Goal: Information Seeking & Learning: Learn about a topic

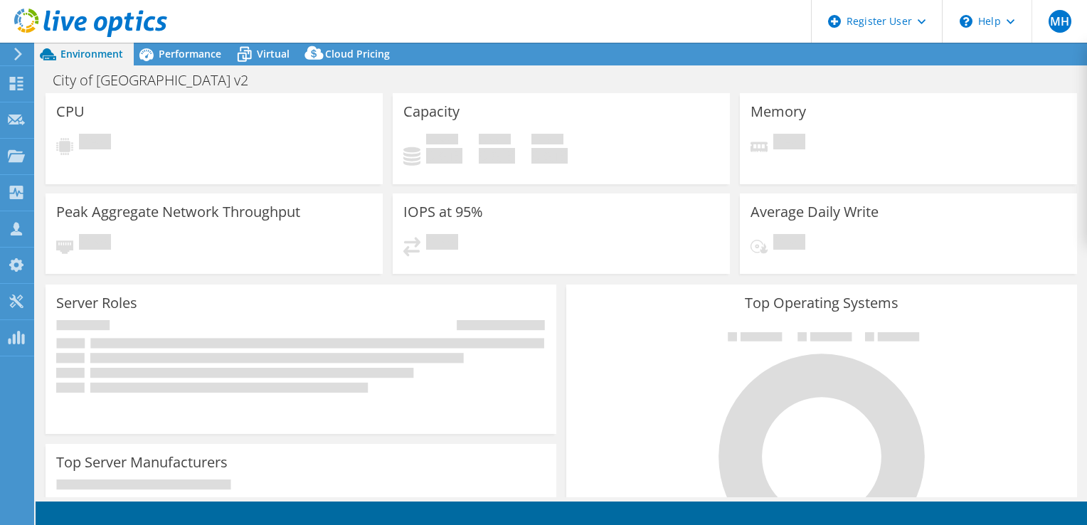
select select "USD"
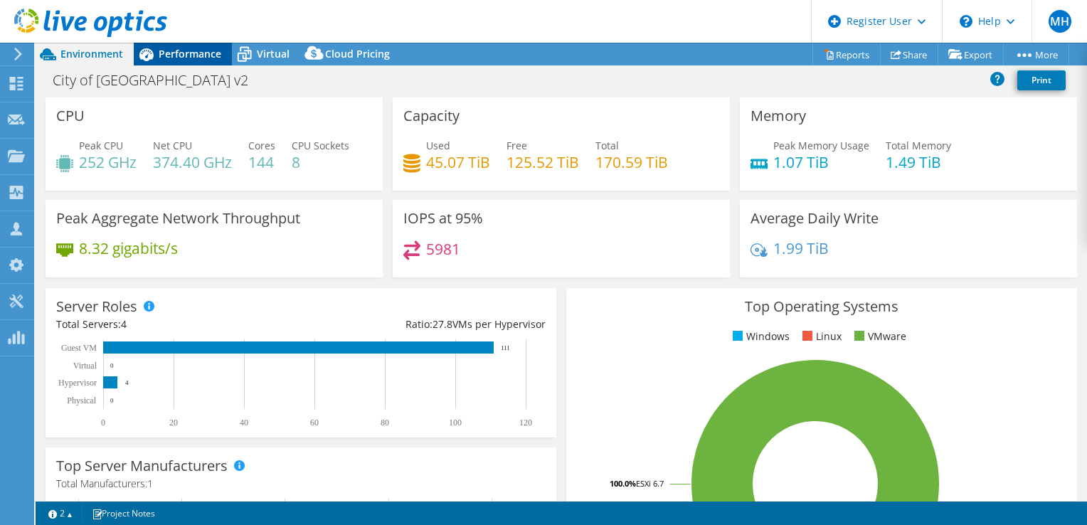
click at [191, 63] on div "Performance" at bounding box center [183, 54] width 98 height 23
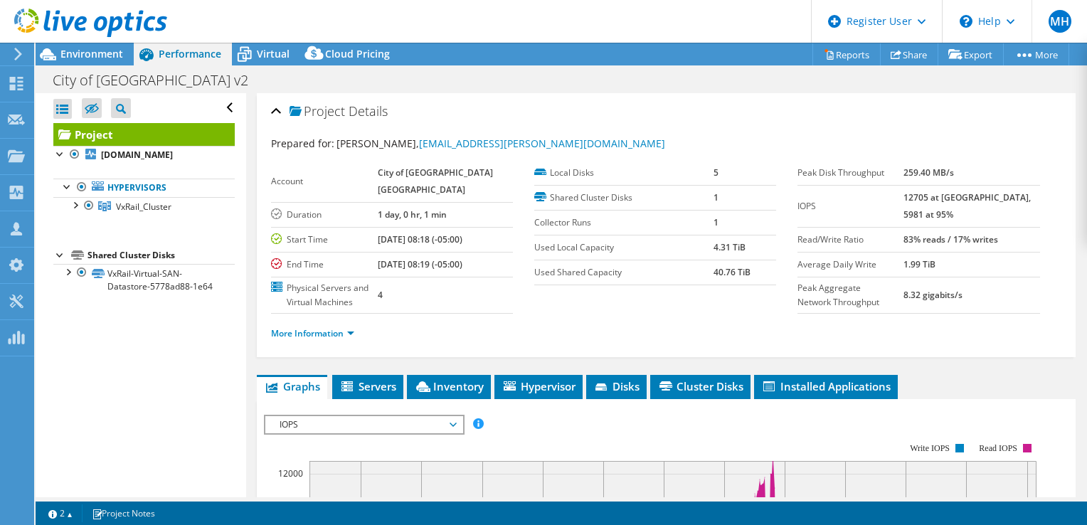
drag, startPoint x: 694, startPoint y: 270, endPoint x: 769, endPoint y: 280, distance: 75.5
click at [769, 280] on div "Local Disks 5 Shared Cluster Disks 1 Collector Runs 1 Used Local Capacity 4.31 …" at bounding box center [665, 223] width 263 height 125
drag, startPoint x: 769, startPoint y: 280, endPoint x: 676, endPoint y: 308, distance: 96.6
click at [676, 308] on section "Account City of [GEOGRAPHIC_DATA] [GEOGRAPHIC_DATA] Duration 1 day, 0 hr, 1 min…" at bounding box center [534, 237] width 527 height 153
drag, startPoint x: 638, startPoint y: 244, endPoint x: 766, endPoint y: 249, distance: 127.5
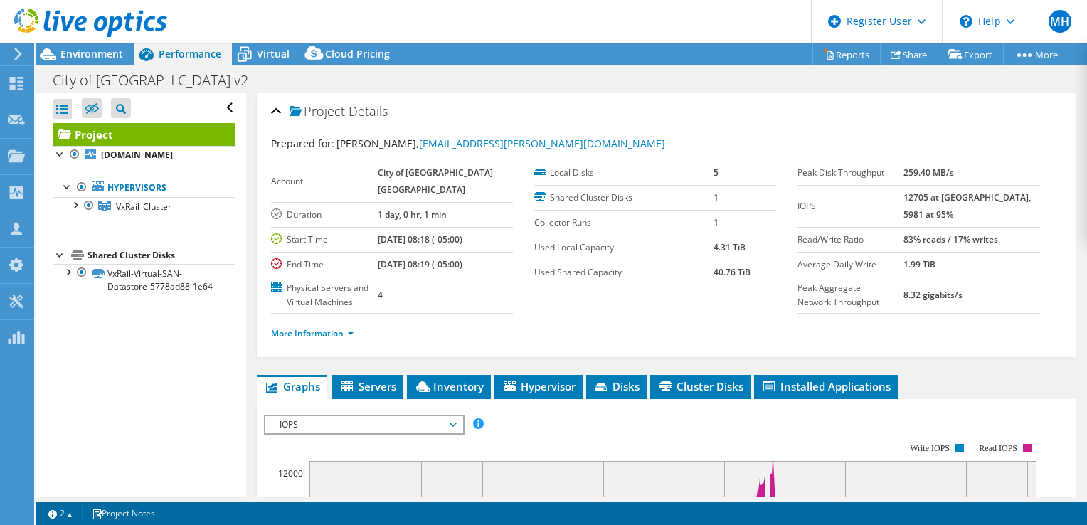
click at [766, 249] on tr "Used Local Capacity 4.31 TiB" at bounding box center [655, 247] width 242 height 25
drag, startPoint x: 766, startPoint y: 249, endPoint x: 754, endPoint y: 270, distance: 24.5
click at [754, 270] on tr "Used Shared Capacity 40.76 TiB" at bounding box center [655, 272] width 242 height 25
click at [83, 53] on span "Environment" at bounding box center [91, 54] width 63 height 14
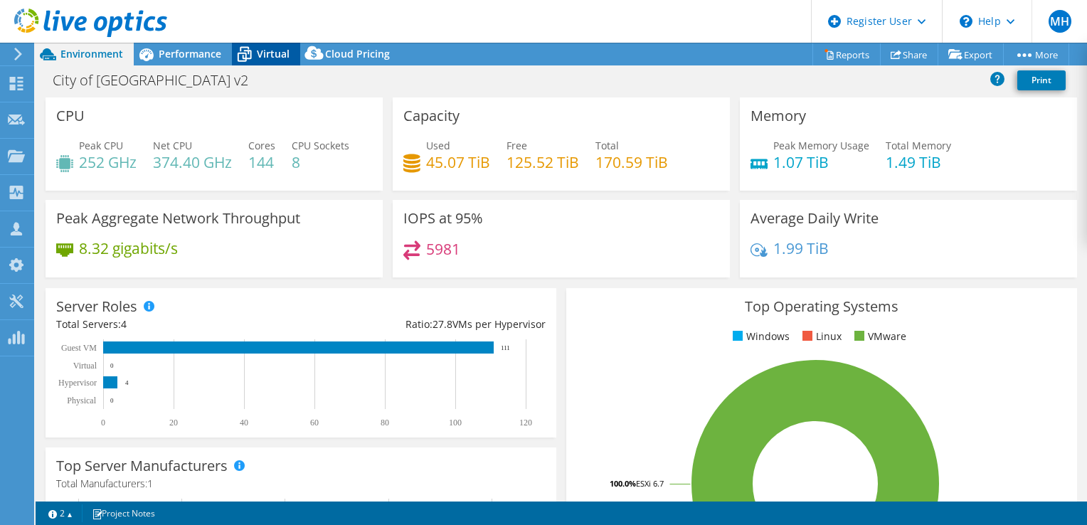
click at [239, 64] on icon at bounding box center [244, 54] width 25 height 25
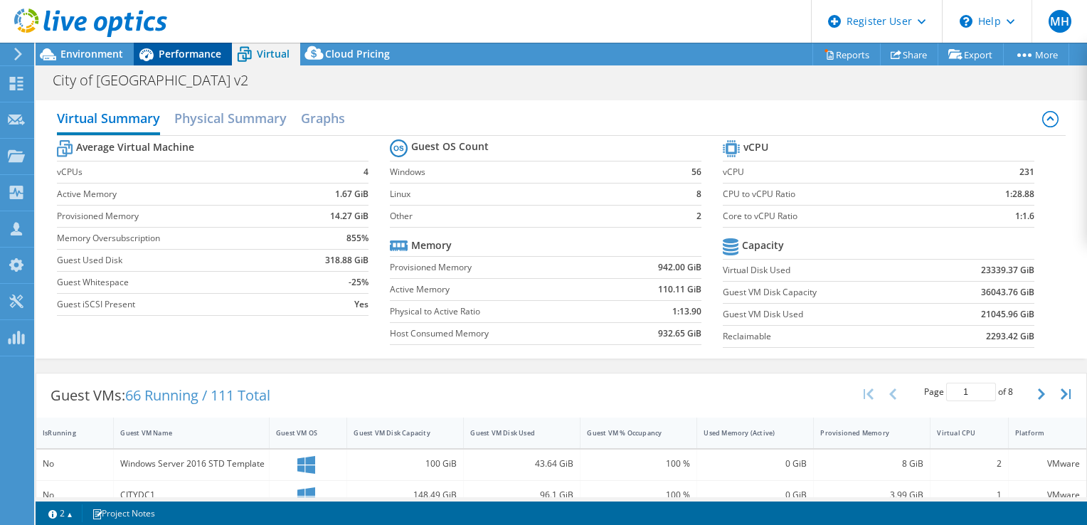
click at [169, 56] on span "Performance" at bounding box center [190, 54] width 63 height 14
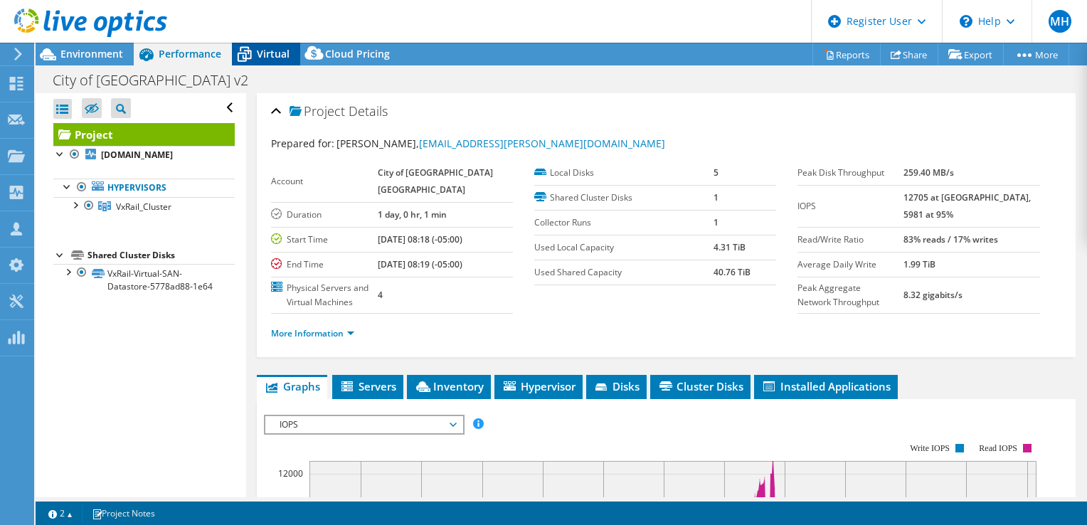
click at [267, 59] on span "Virtual" at bounding box center [273, 54] width 33 height 14
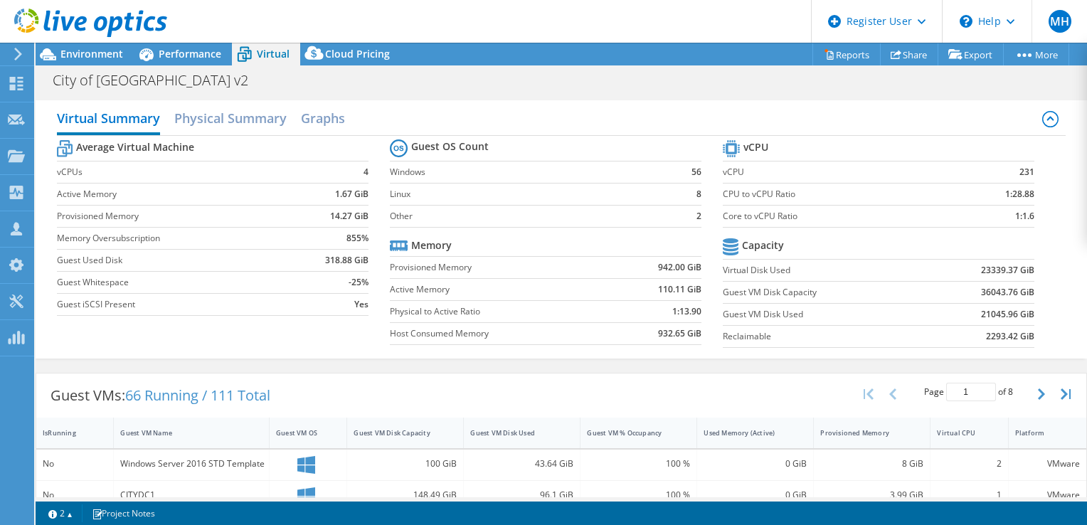
scroll to position [155, 0]
click at [430, 309] on label "Physical to Active Ratio" at bounding box center [500, 312] width 221 height 14
click at [160, 56] on span "Performance" at bounding box center [190, 54] width 63 height 14
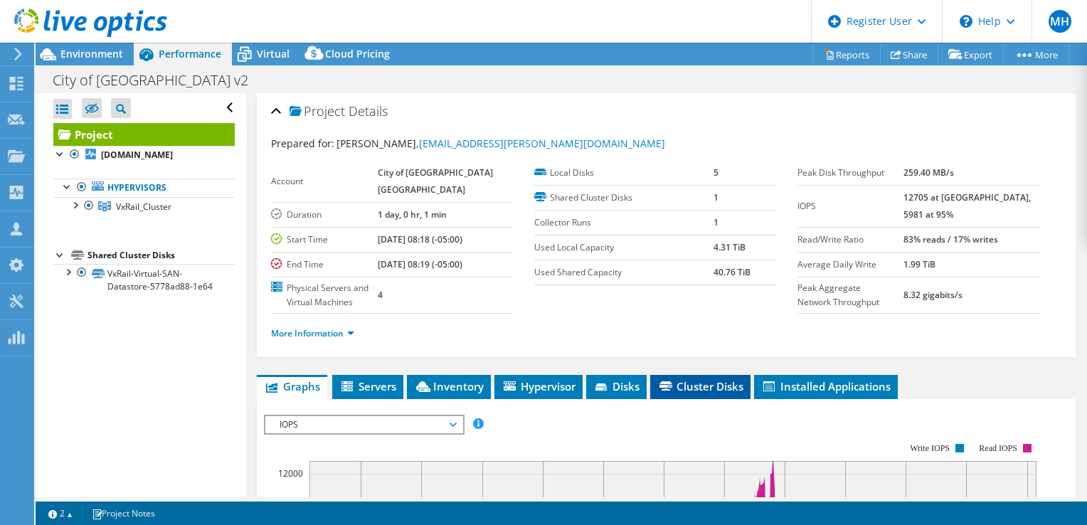
click at [699, 394] on span "Cluster Disks" at bounding box center [700, 386] width 86 height 14
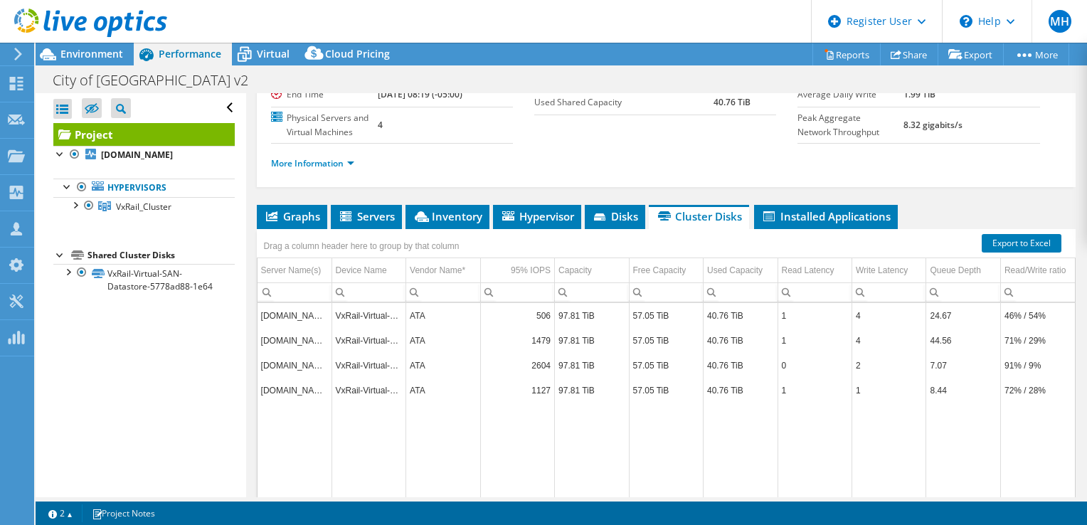
scroll to position [213, 0]
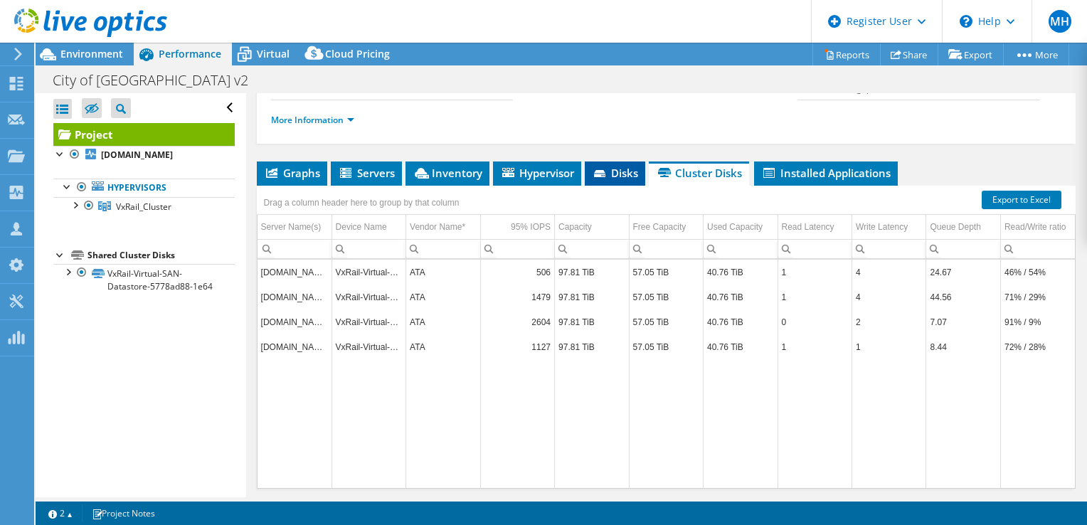
click at [623, 180] on span "Disks" at bounding box center [615, 173] width 46 height 14
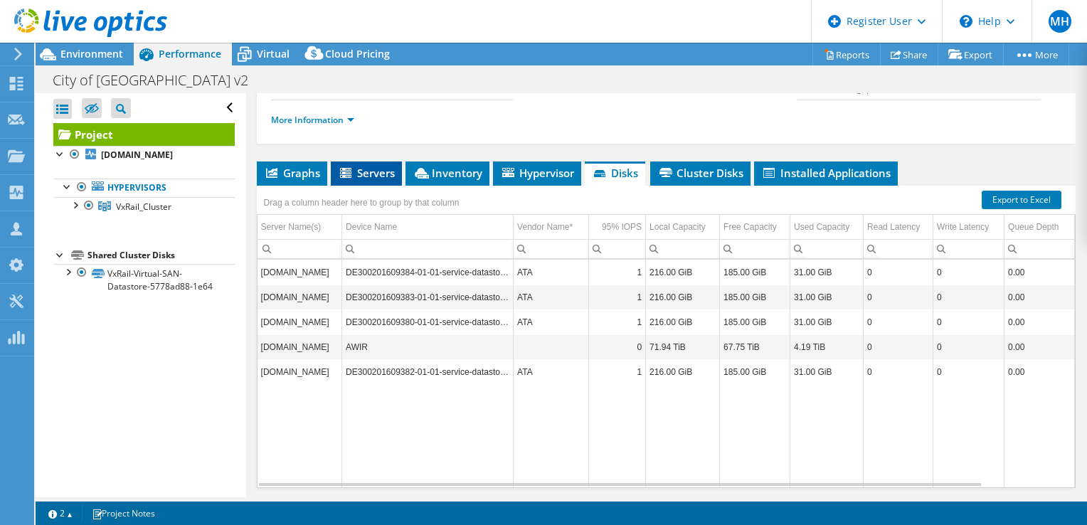
click at [383, 180] on span "Servers" at bounding box center [366, 173] width 57 height 14
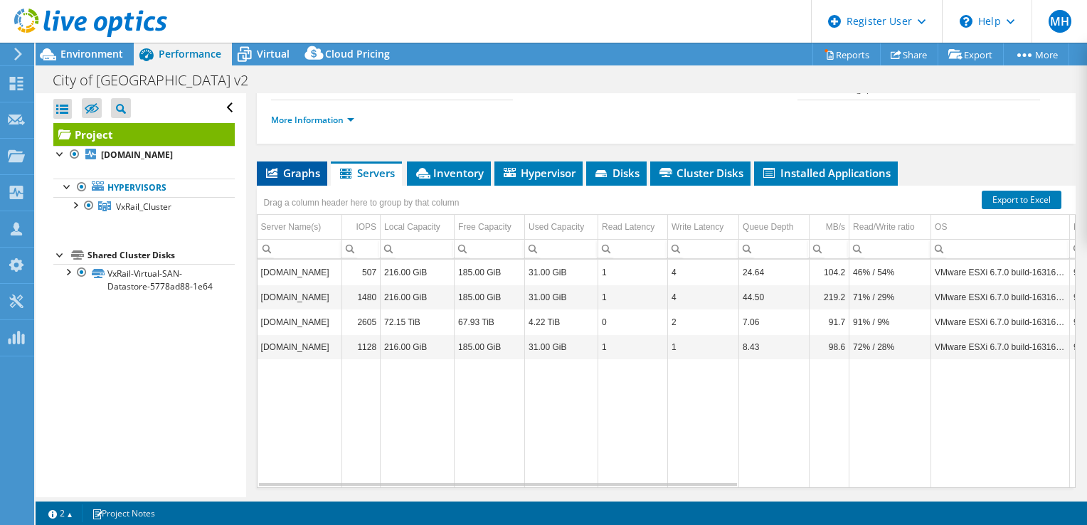
click at [317, 180] on span "Graphs" at bounding box center [292, 173] width 56 height 14
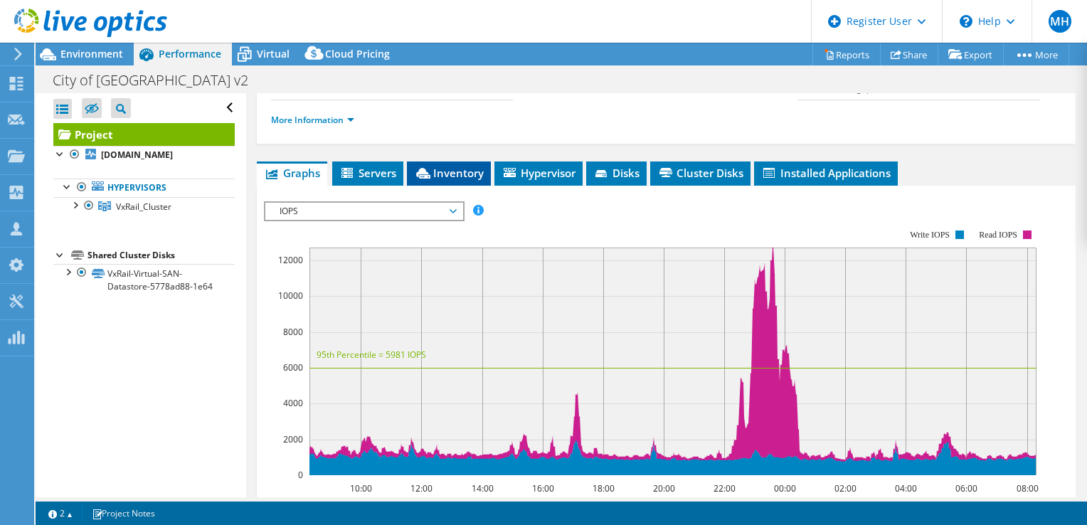
click at [420, 179] on icon at bounding box center [423, 173] width 14 height 11
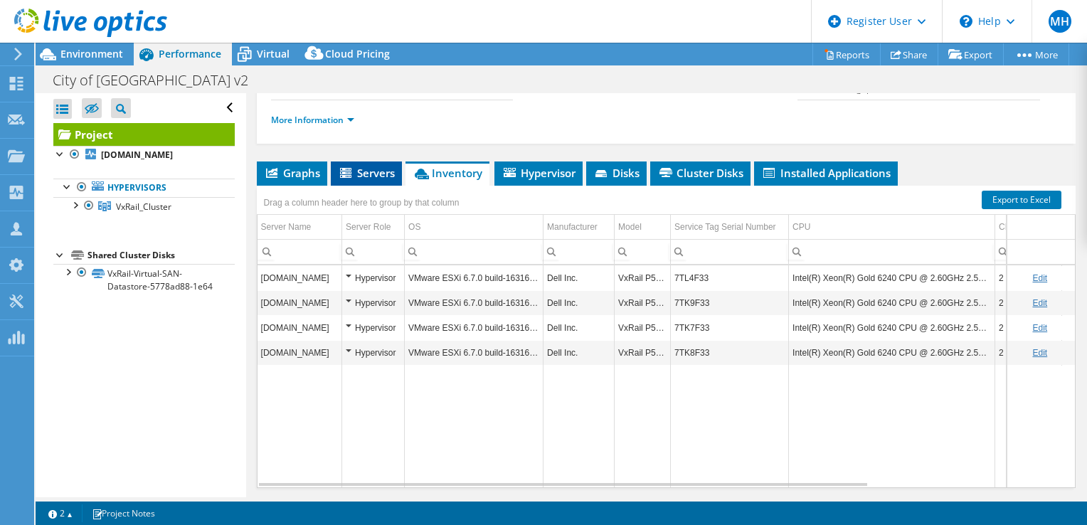
click at [361, 180] on span "Servers" at bounding box center [366, 173] width 57 height 14
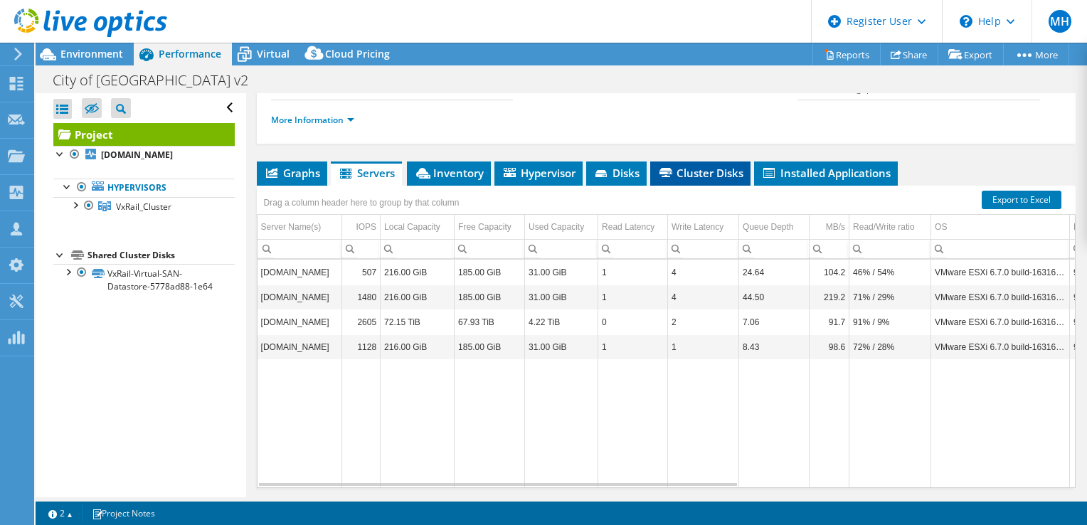
click at [694, 180] on span "Cluster Disks" at bounding box center [700, 173] width 86 height 14
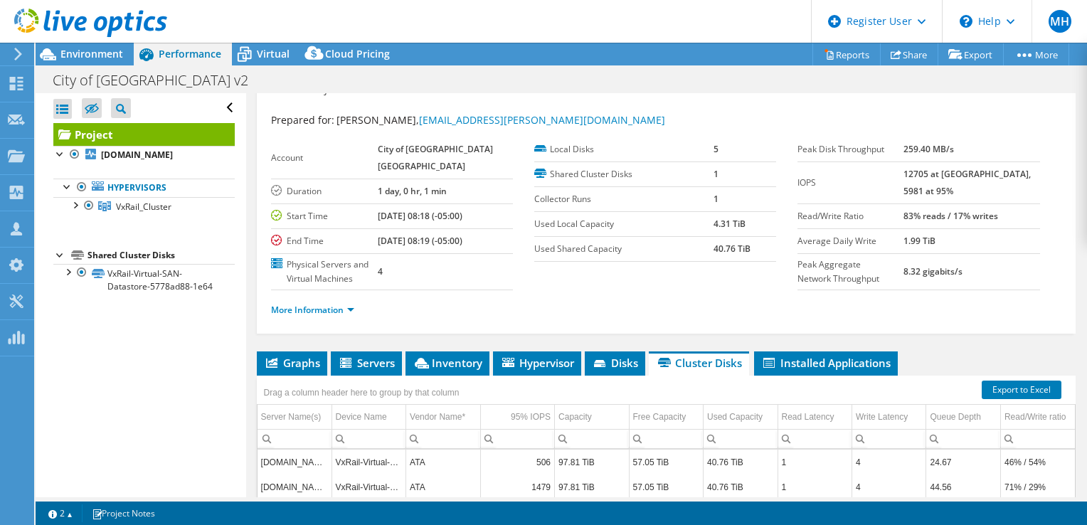
scroll to position [0, 0]
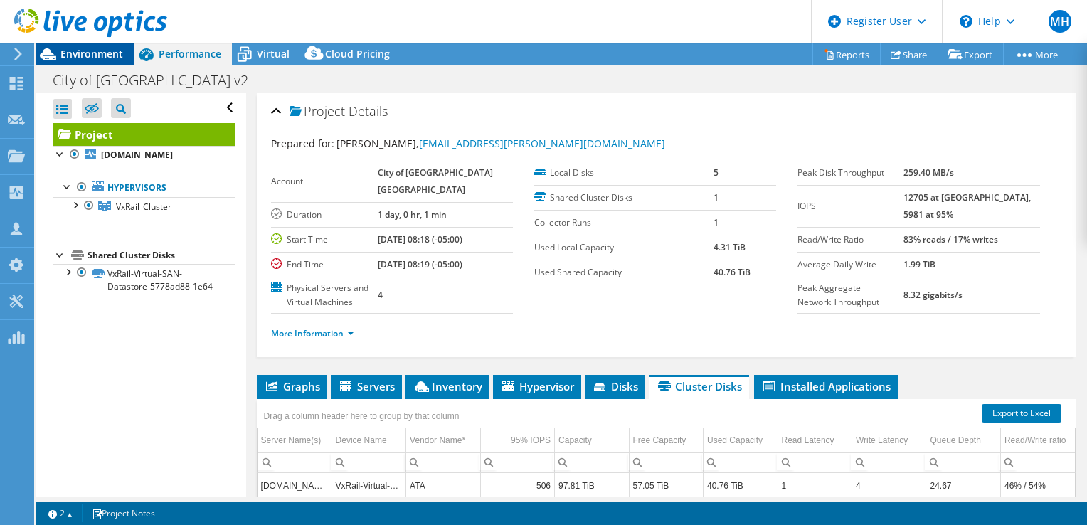
click at [97, 53] on span "Environment" at bounding box center [91, 54] width 63 height 14
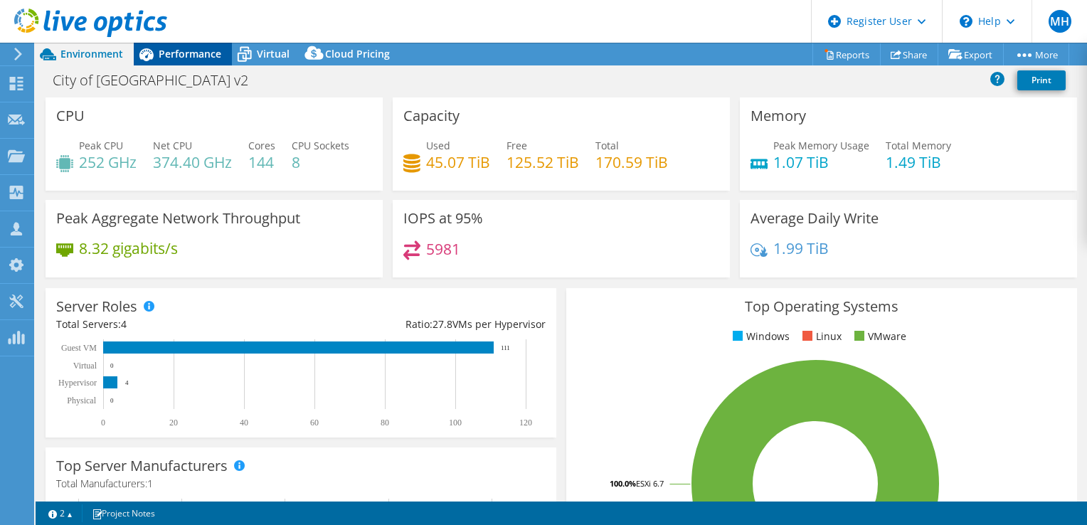
click at [196, 56] on span "Performance" at bounding box center [190, 54] width 63 height 14
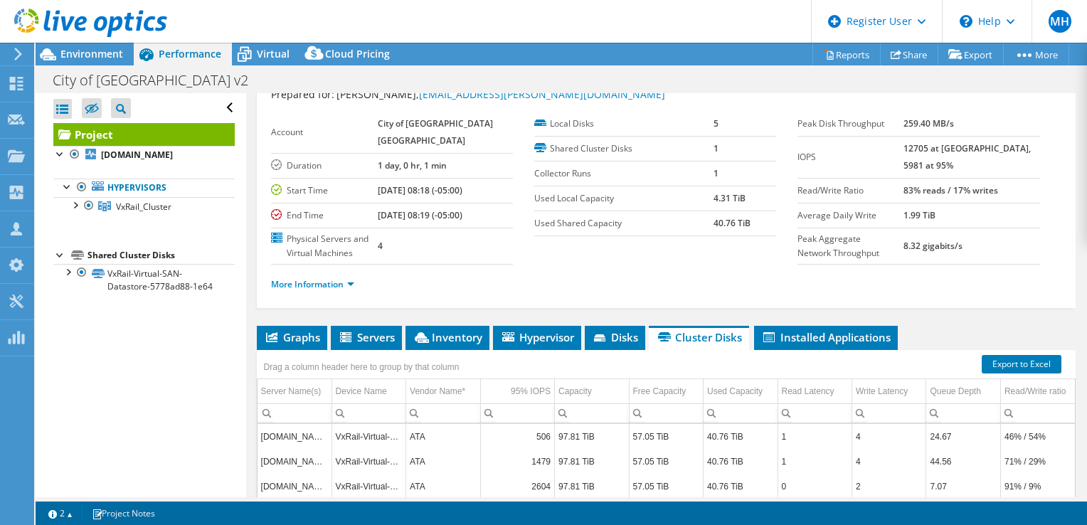
scroll to position [71, 0]
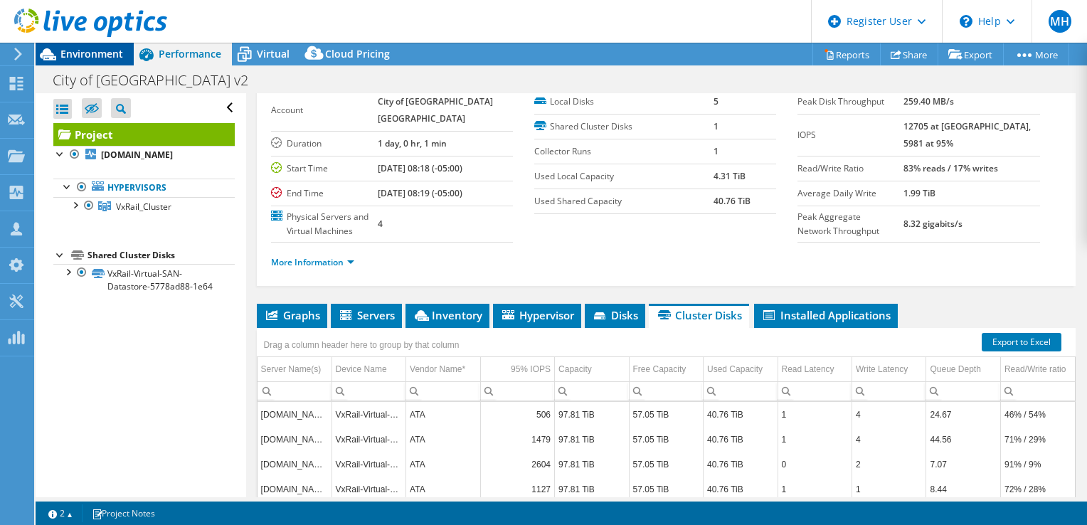
click at [85, 53] on span "Environment" at bounding box center [91, 54] width 63 height 14
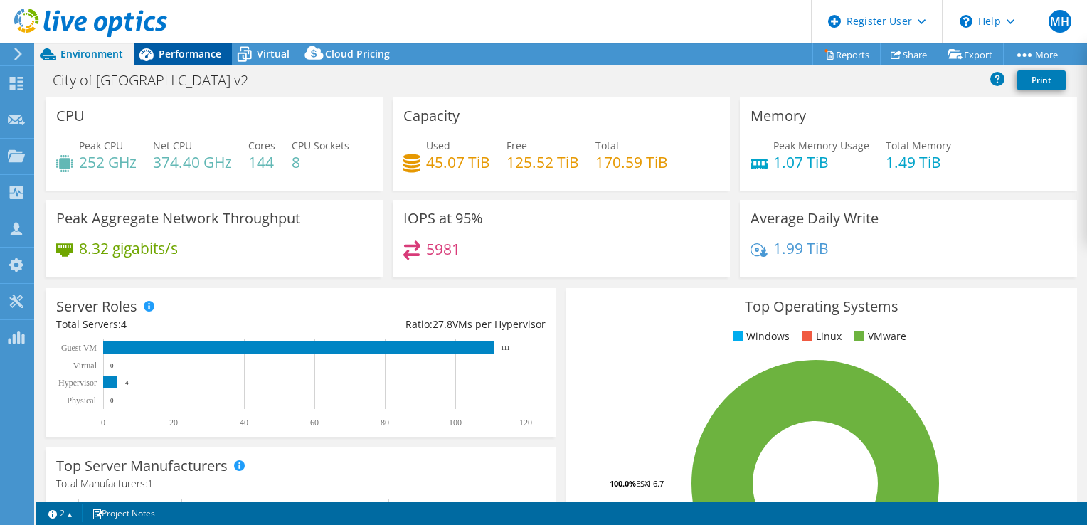
click at [183, 55] on span "Performance" at bounding box center [190, 54] width 63 height 14
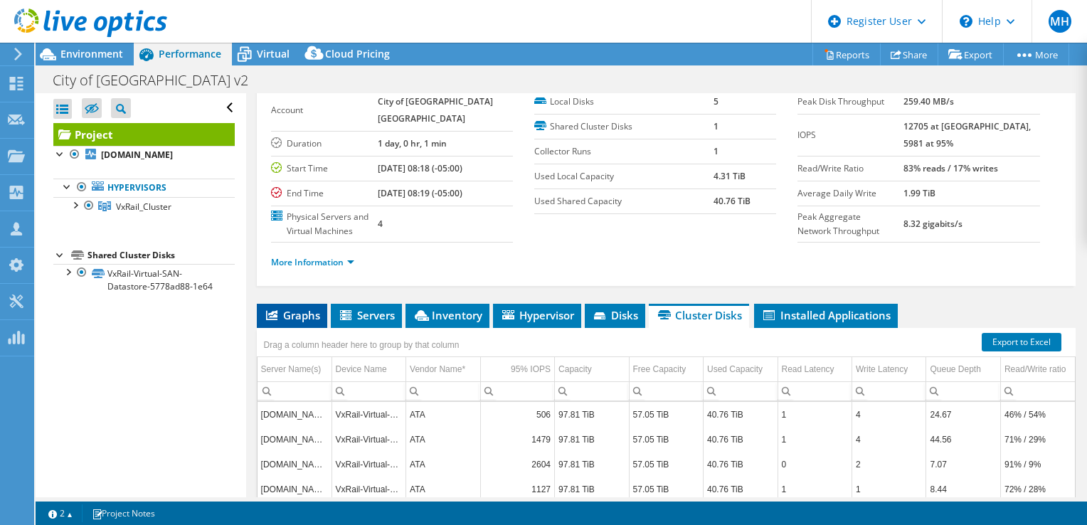
click at [298, 322] on span "Graphs" at bounding box center [292, 315] width 56 height 14
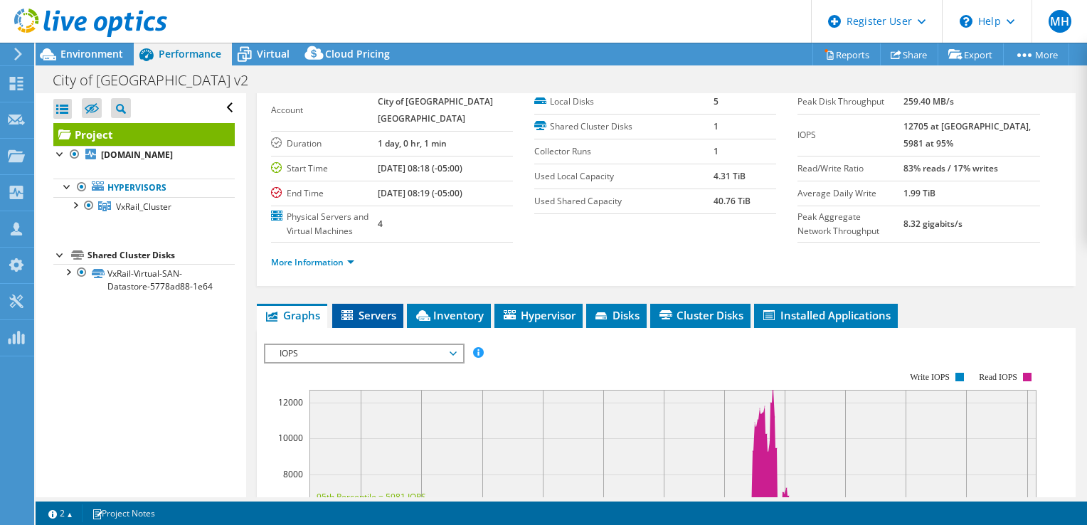
click at [373, 322] on span "Servers" at bounding box center [367, 315] width 57 height 14
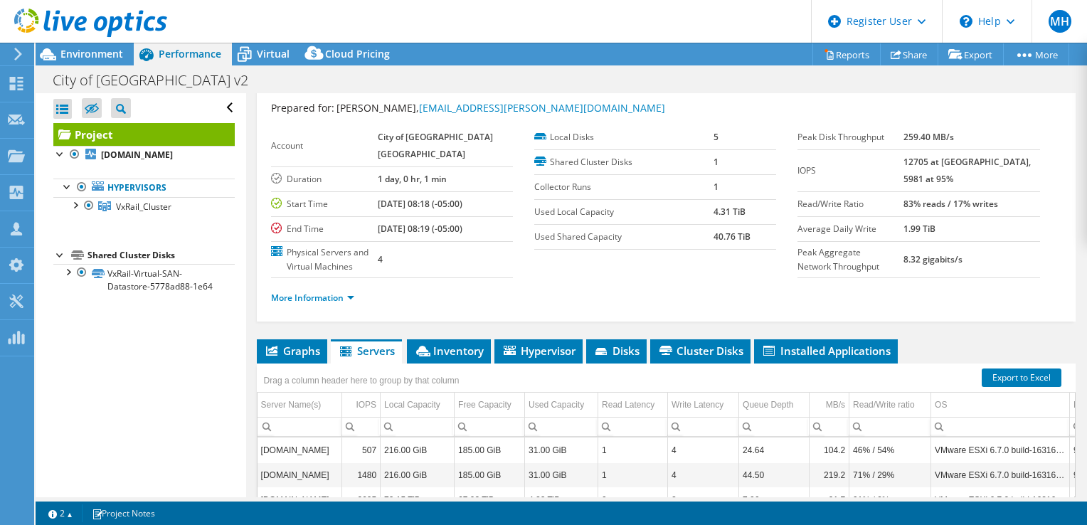
scroll to position [0, 0]
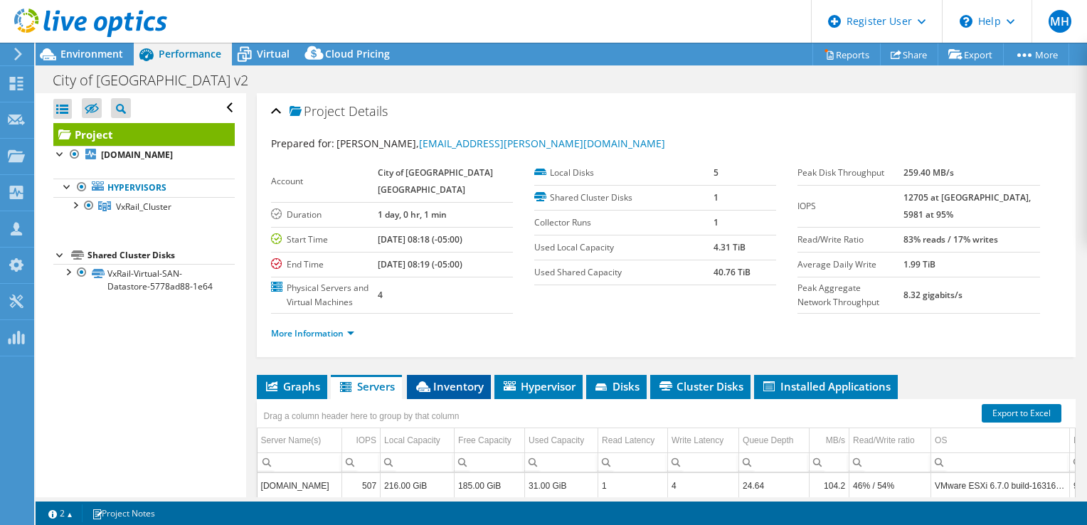
click at [460, 394] on span "Inventory" at bounding box center [449, 386] width 70 height 14
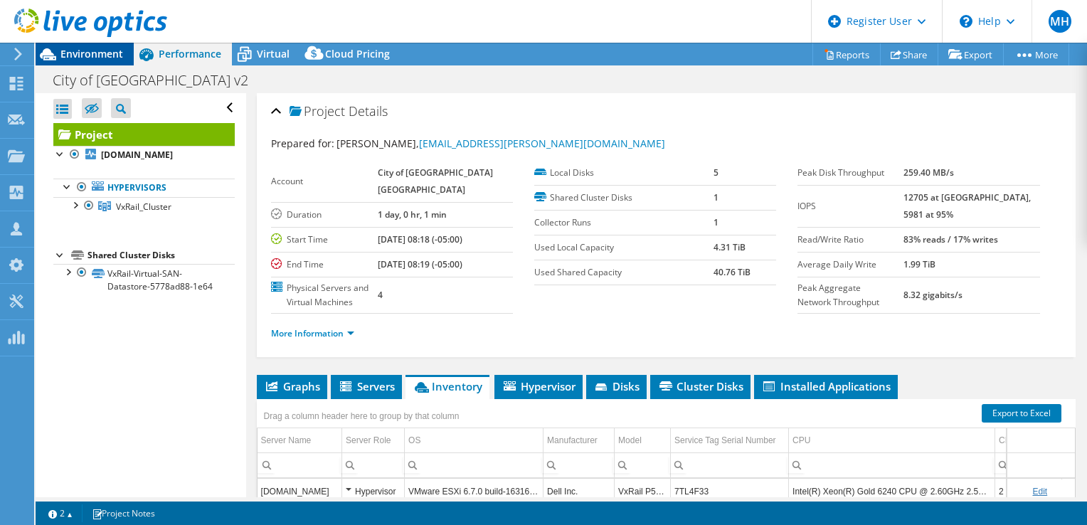
click at [88, 53] on span "Environment" at bounding box center [91, 54] width 63 height 14
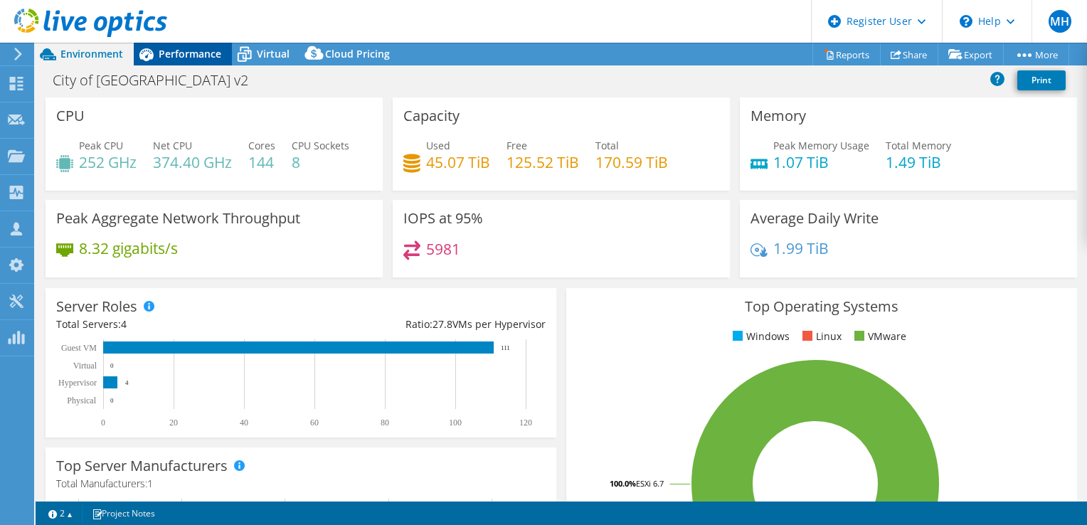
click at [196, 53] on span "Performance" at bounding box center [190, 54] width 63 height 14
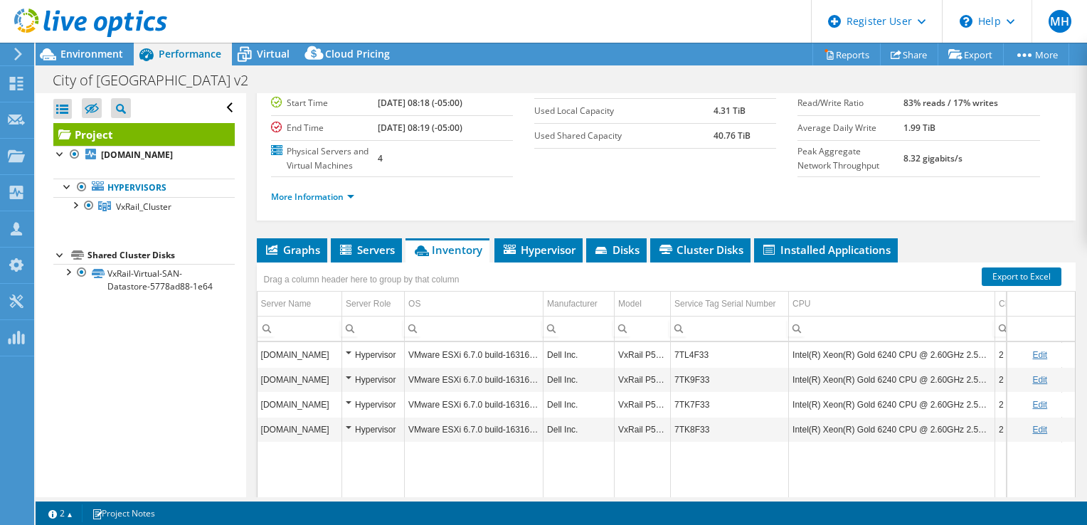
scroll to position [213, 0]
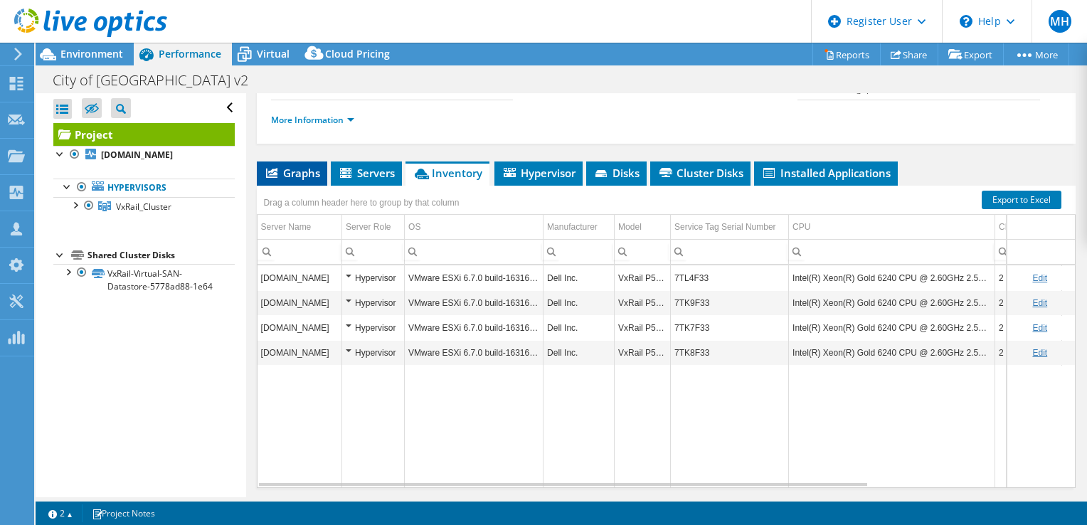
click at [268, 178] on icon at bounding box center [271, 173] width 11 height 10
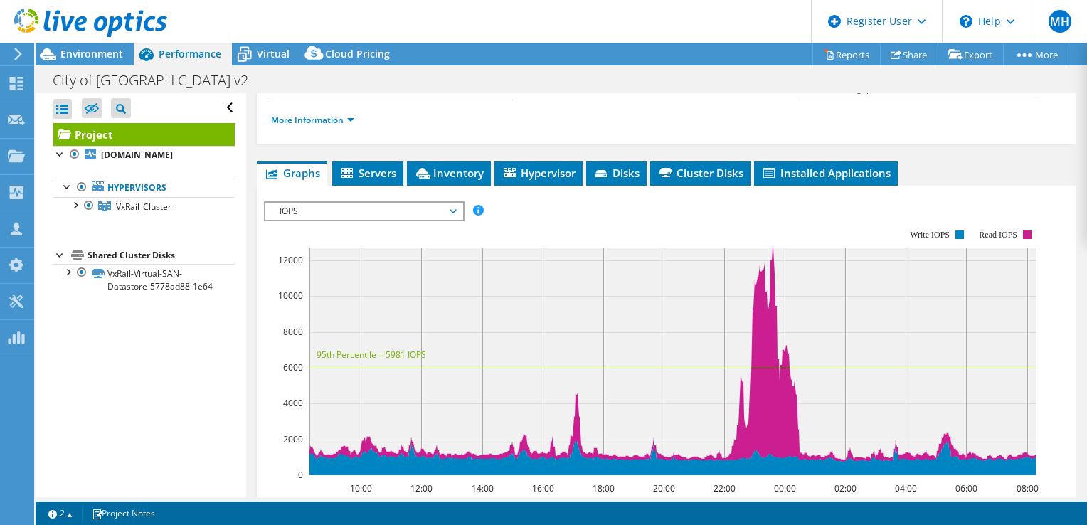
scroll to position [0, 0]
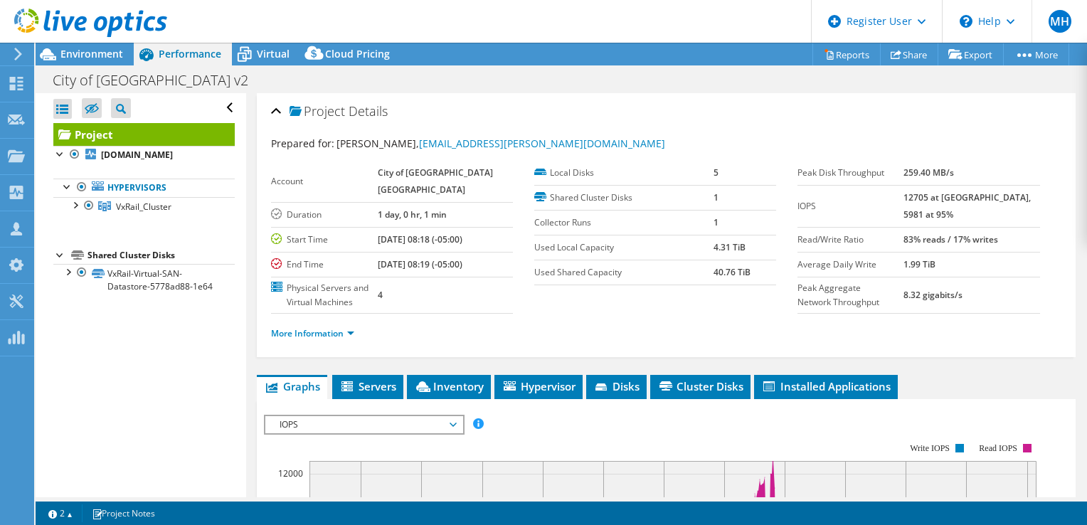
click at [68, 47] on span "Environment" at bounding box center [91, 54] width 63 height 14
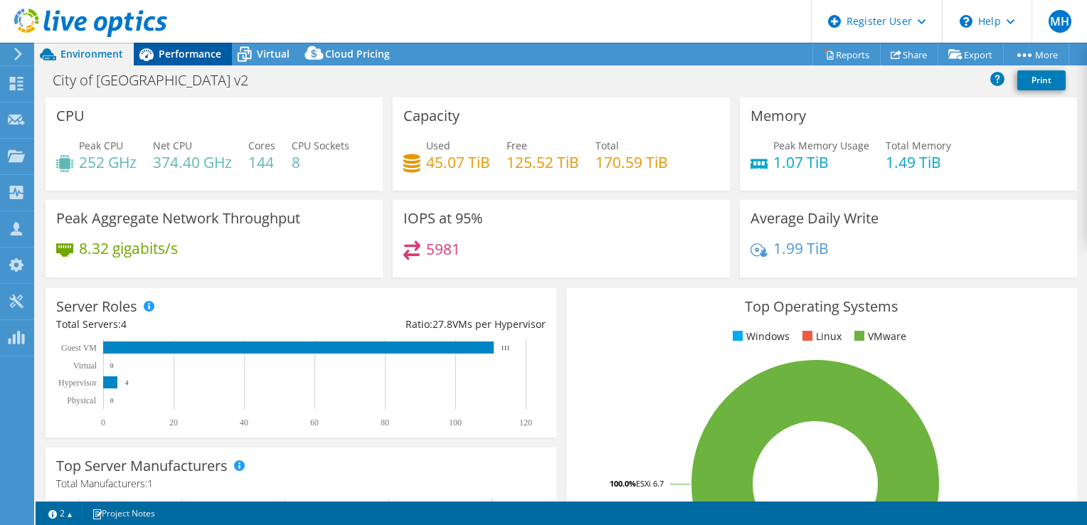
click at [179, 49] on span "Performance" at bounding box center [190, 54] width 63 height 14
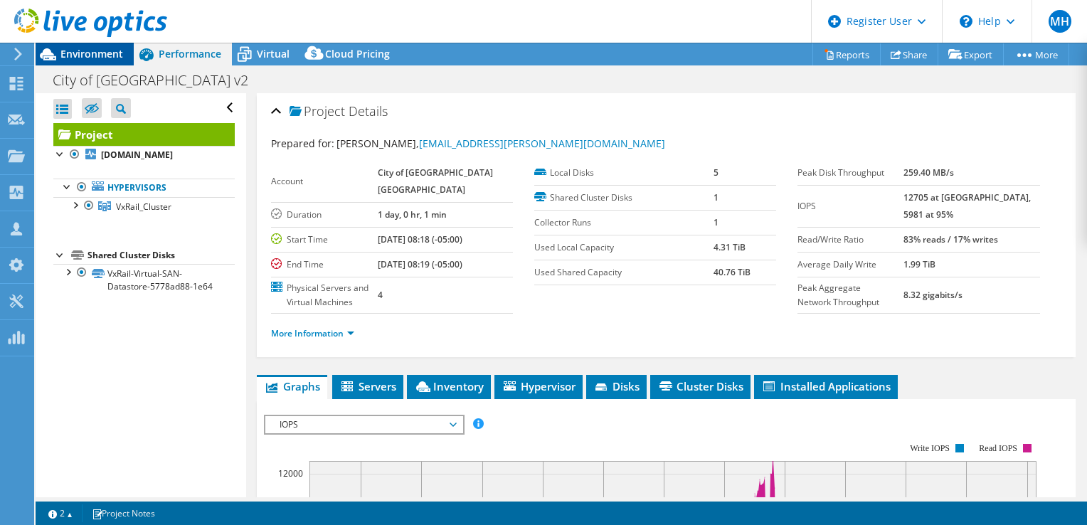
click at [95, 58] on span "Environment" at bounding box center [91, 54] width 63 height 14
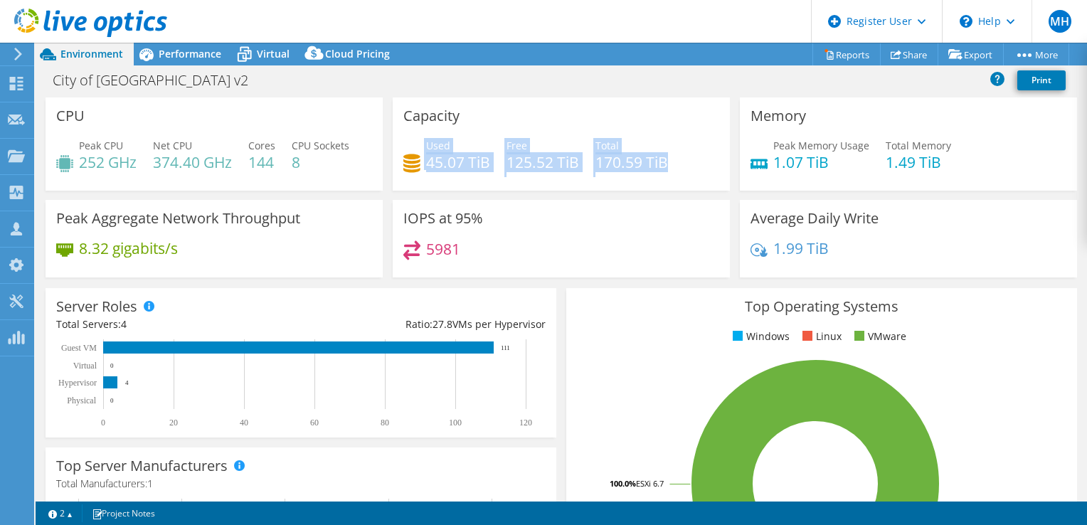
drag, startPoint x: 413, startPoint y: 161, endPoint x: 665, endPoint y: 169, distance: 251.3
click at [665, 169] on div "Used 45.07 TiB Free 125.52 TiB Total 170.59 TiB" at bounding box center [561, 161] width 316 height 46
click at [465, 184] on div "Used 45.07 TiB Free 125.52 TiB Total 170.59 TiB" at bounding box center [561, 161] width 316 height 46
click at [458, 175] on div "Used 45.07 TiB Free 125.52 TiB Total 170.59 TiB" at bounding box center [561, 161] width 316 height 46
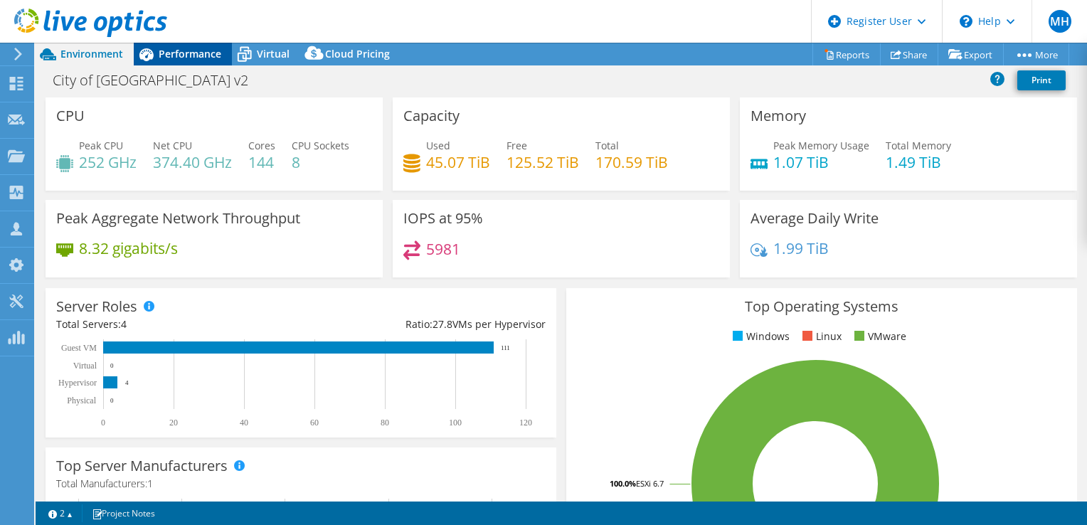
click at [180, 58] on span "Performance" at bounding box center [190, 54] width 63 height 14
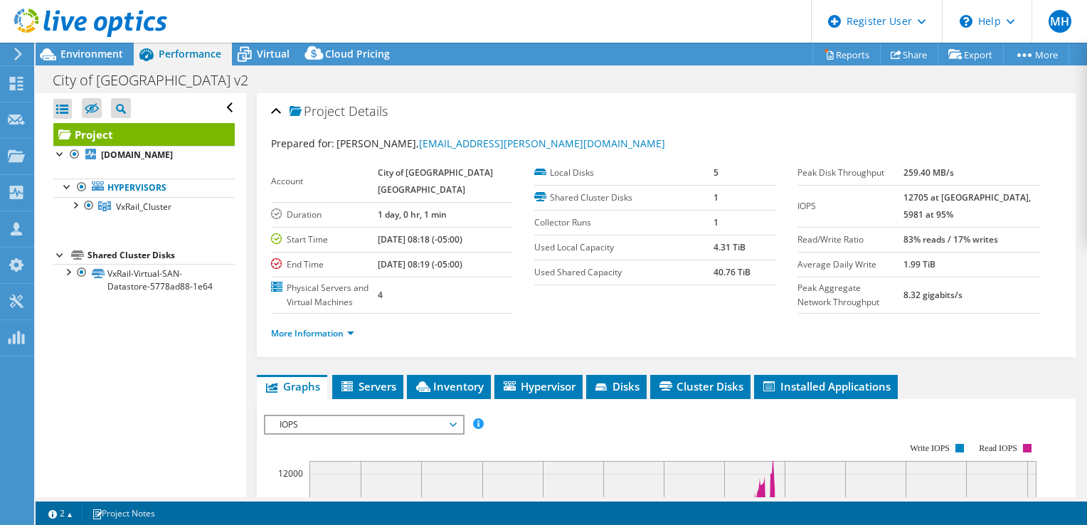
drag, startPoint x: 703, startPoint y: 244, endPoint x: 749, endPoint y: 248, distance: 45.7
click at [749, 248] on tr "Used Local Capacity 4.31 TiB" at bounding box center [655, 247] width 242 height 25
drag, startPoint x: 749, startPoint y: 248, endPoint x: 664, endPoint y: 317, distance: 109.2
click at [698, 307] on section "Account City of [GEOGRAPHIC_DATA] [GEOGRAPHIC_DATA] Duration 1 day, 0 hr, 1 min…" at bounding box center [534, 237] width 527 height 153
drag, startPoint x: 464, startPoint y: 400, endPoint x: 539, endPoint y: 329, distance: 103.2
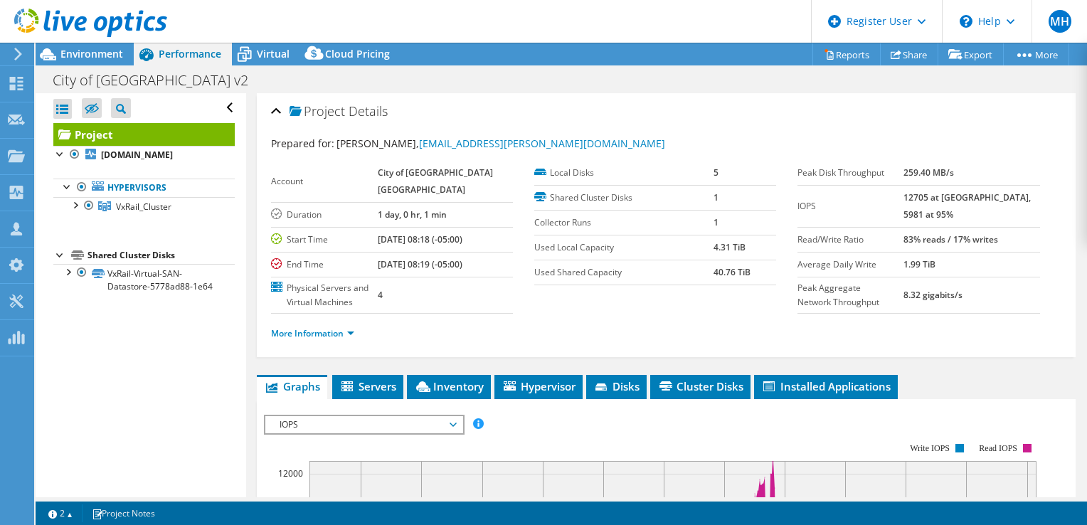
click at [464, 394] on span "Inventory" at bounding box center [449, 386] width 70 height 14
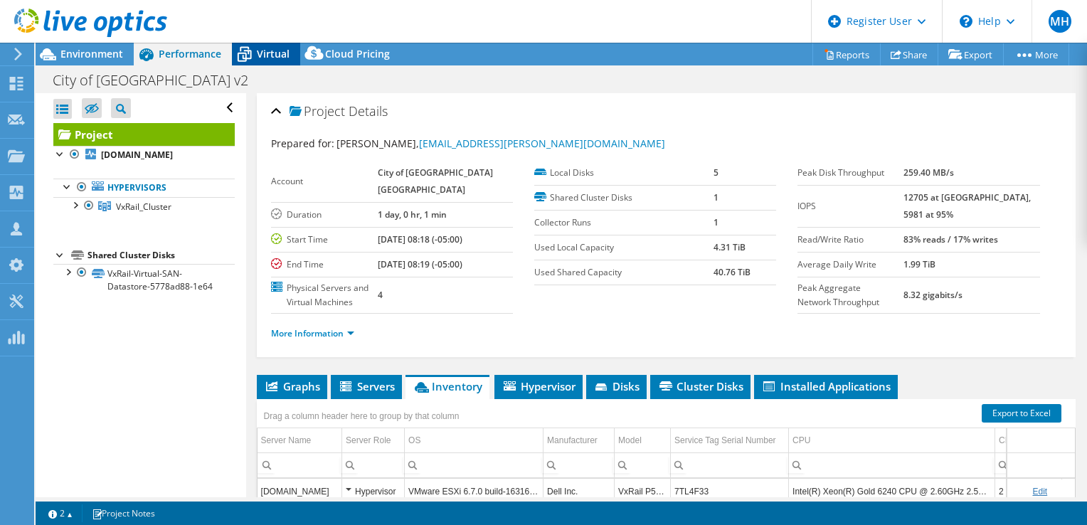
click at [268, 56] on span "Virtual" at bounding box center [273, 54] width 33 height 14
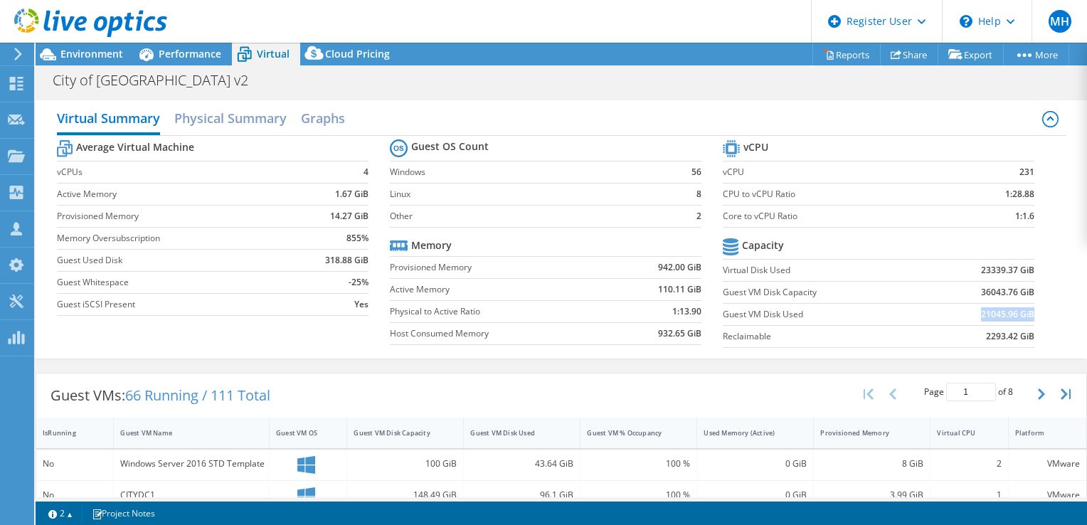
drag, startPoint x: 965, startPoint y: 315, endPoint x: 1026, endPoint y: 312, distance: 61.3
click at [1025, 312] on section "vCPU vCPU 231 CPU to vCPU Ratio 1:28.88 Core to vCPU Ratio 1:1.6 Capacity Virtu…" at bounding box center [889, 246] width 333 height 218
click at [100, 51] on span "Environment" at bounding box center [91, 54] width 63 height 14
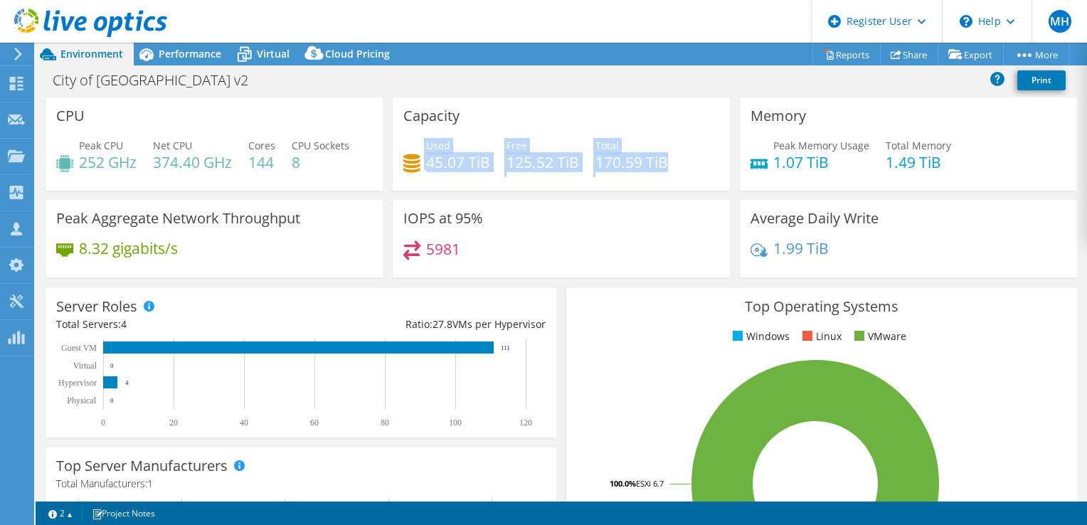
drag, startPoint x: 413, startPoint y: 156, endPoint x: 668, endPoint y: 169, distance: 255.8
click at [668, 169] on div "Used 45.07 TiB Free 125.52 TiB Total 170.59 TiB" at bounding box center [561, 161] width 316 height 46
click at [431, 147] on span "Used" at bounding box center [438, 146] width 24 height 14
drag, startPoint x: 593, startPoint y: 160, endPoint x: 674, endPoint y: 172, distance: 81.3
click at [674, 172] on div "Used 45.07 TiB Free 125.52 TiB Total 170.59 TiB" at bounding box center [561, 161] width 316 height 46
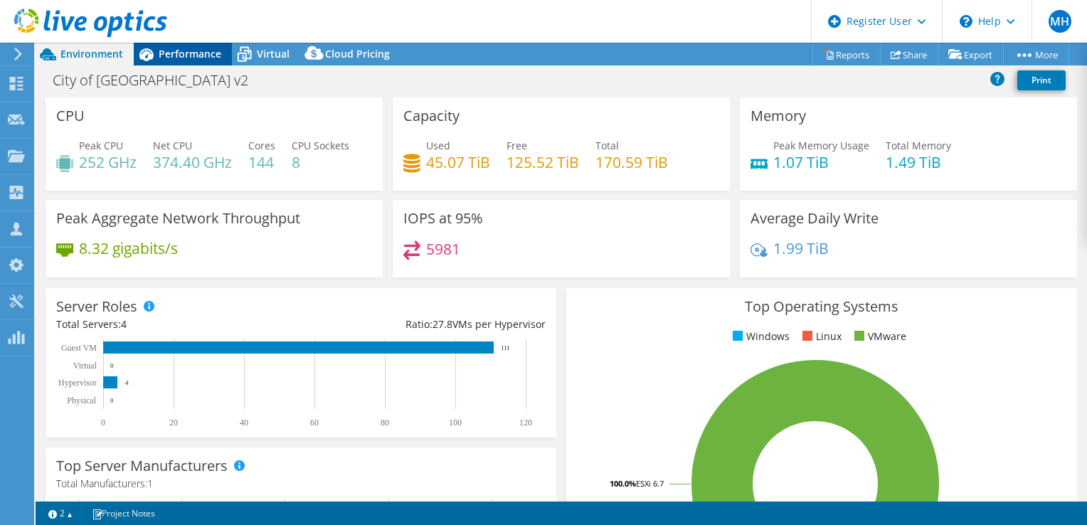
click at [202, 49] on span "Performance" at bounding box center [190, 54] width 63 height 14
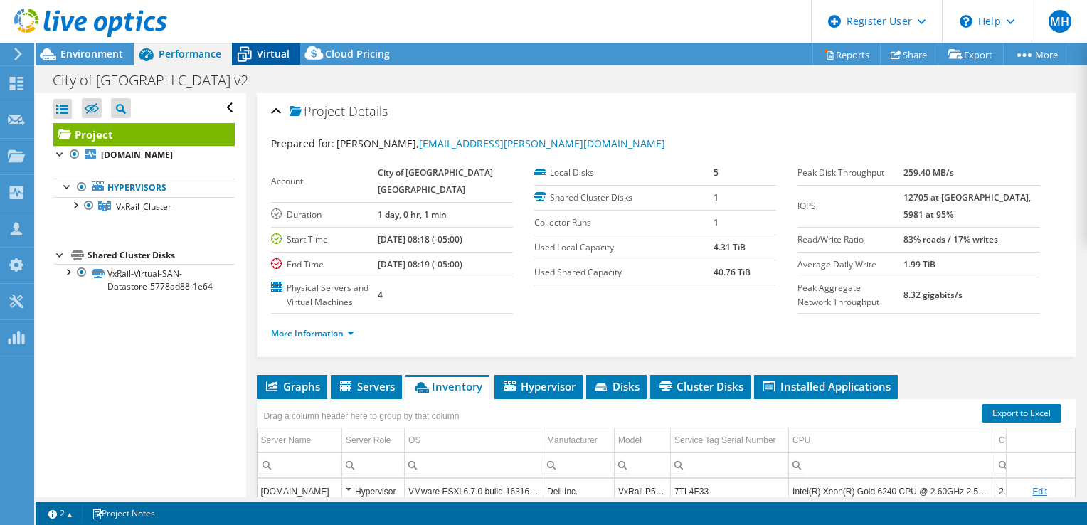
click at [258, 52] on span "Virtual" at bounding box center [273, 54] width 33 height 14
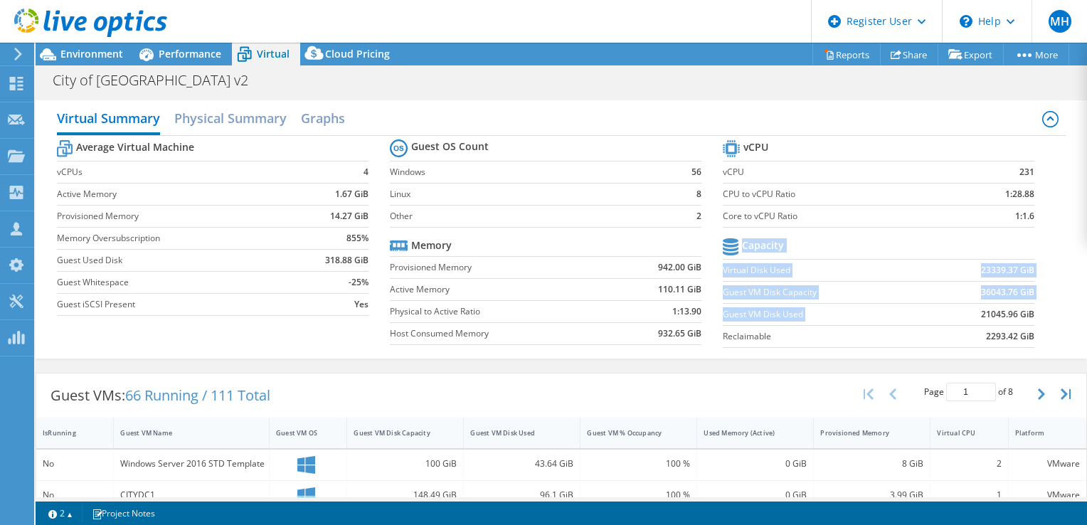
drag, startPoint x: 972, startPoint y: 317, endPoint x: 1045, endPoint y: 309, distance: 73.8
click at [1048, 309] on div "Average Virtual Machine vCPUs 4 Active Memory 1.67 GiB Provisioned Memory 14.27…" at bounding box center [562, 245] width 1010 height 219
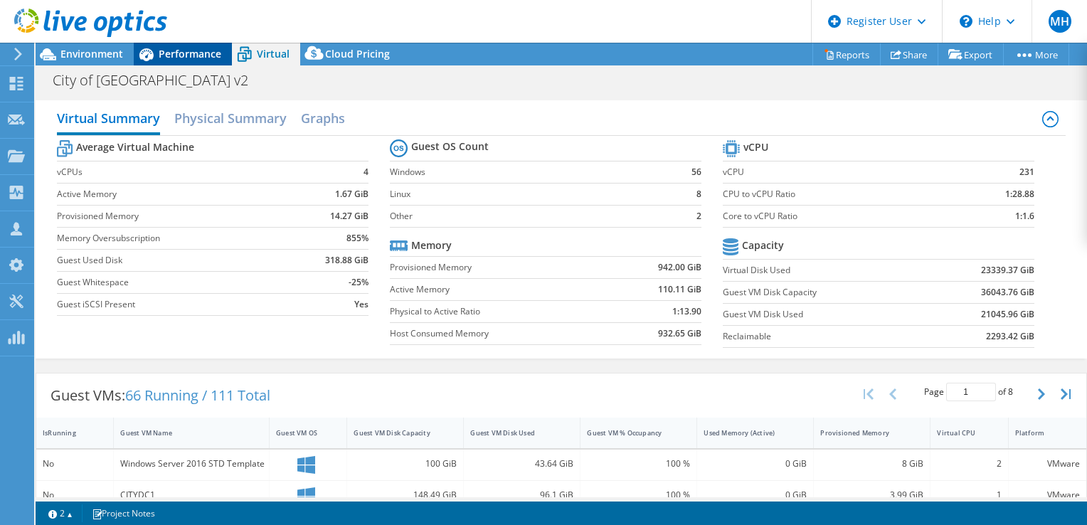
click at [167, 57] on span "Performance" at bounding box center [190, 54] width 63 height 14
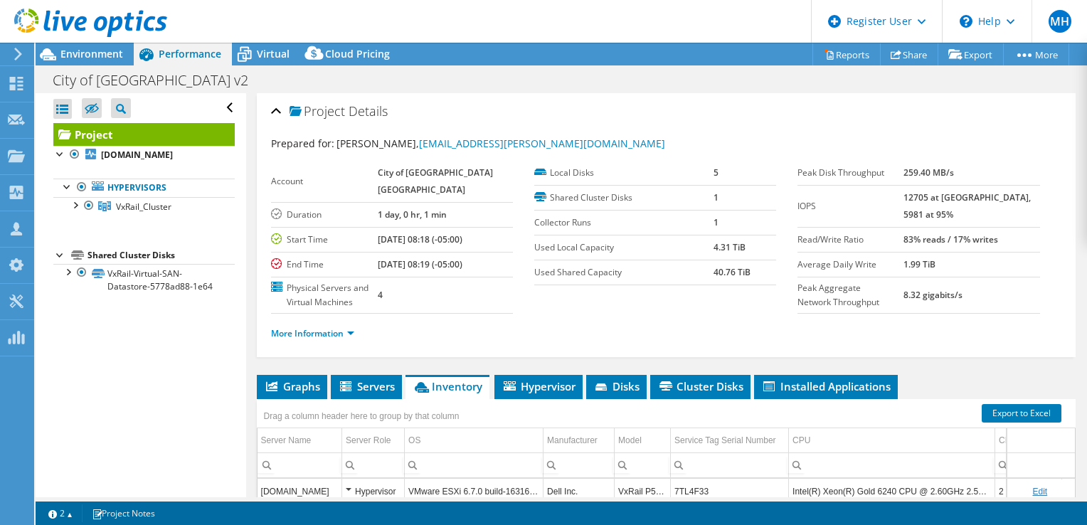
drag, startPoint x: 651, startPoint y: 246, endPoint x: 755, endPoint y: 246, distance: 103.9
click at [755, 246] on tr "Used Local Capacity 4.31 TiB" at bounding box center [655, 247] width 242 height 25
click at [263, 49] on span "Virtual" at bounding box center [273, 54] width 33 height 14
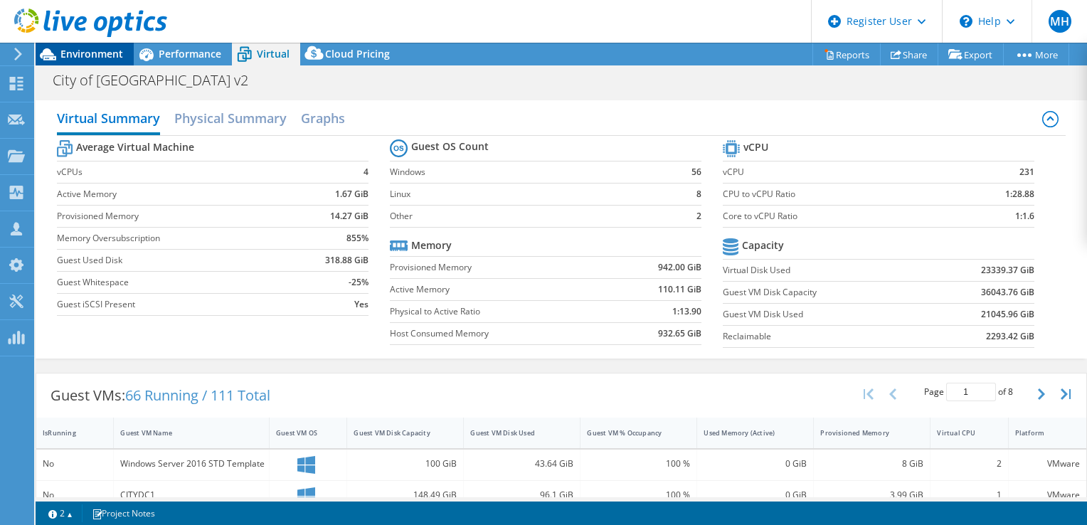
click at [102, 53] on span "Environment" at bounding box center [91, 54] width 63 height 14
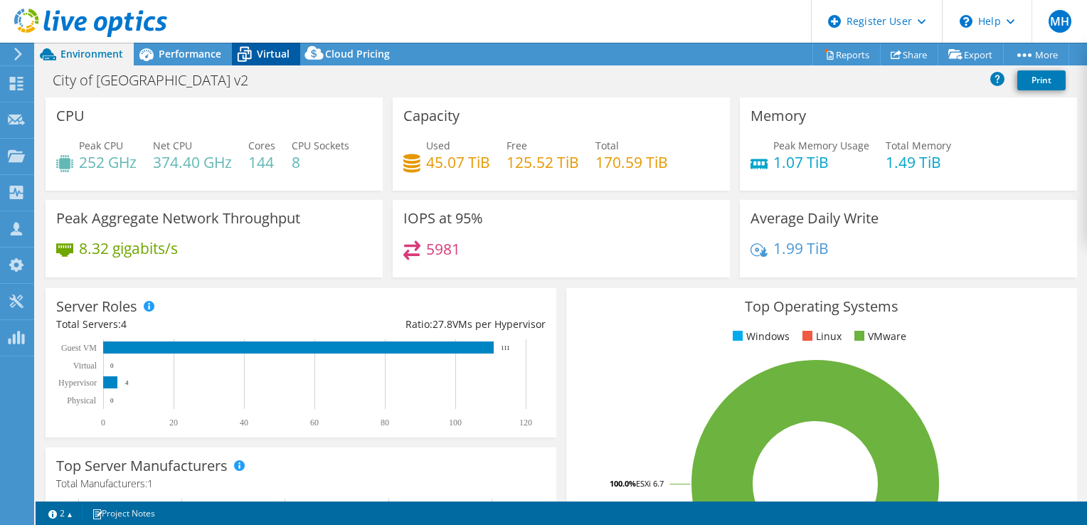
click at [270, 53] on span "Virtual" at bounding box center [273, 54] width 33 height 14
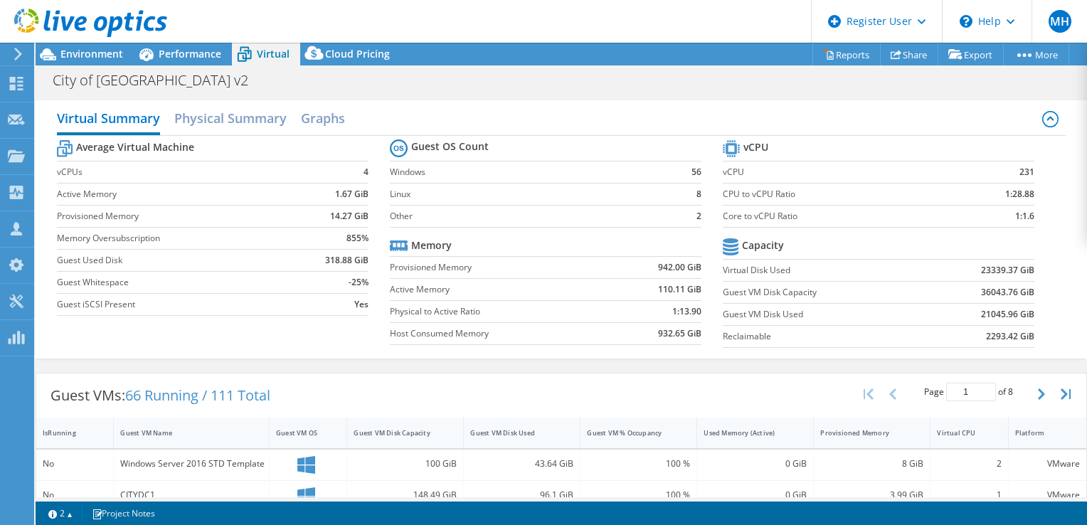
drag, startPoint x: 902, startPoint y: 291, endPoint x: 1010, endPoint y: 300, distance: 107.8
click at [1010, 300] on tr "Guest VM Disk Capacity 36043.76 GiB" at bounding box center [879, 292] width 312 height 22
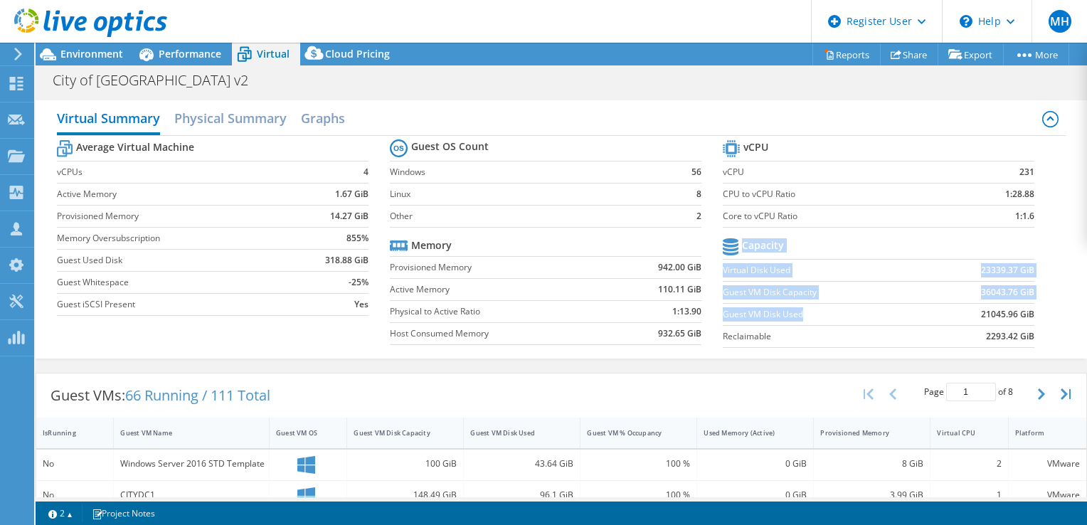
drag, startPoint x: 939, startPoint y: 320, endPoint x: 1036, endPoint y: 308, distance: 98.2
click at [1036, 308] on section "vCPU vCPU 231 CPU to vCPU Ratio 1:28.88 Core to vCPU Ratio 1:1.6 Capacity Virtu…" at bounding box center [889, 246] width 333 height 218
